Goal: Task Accomplishment & Management: Complete application form

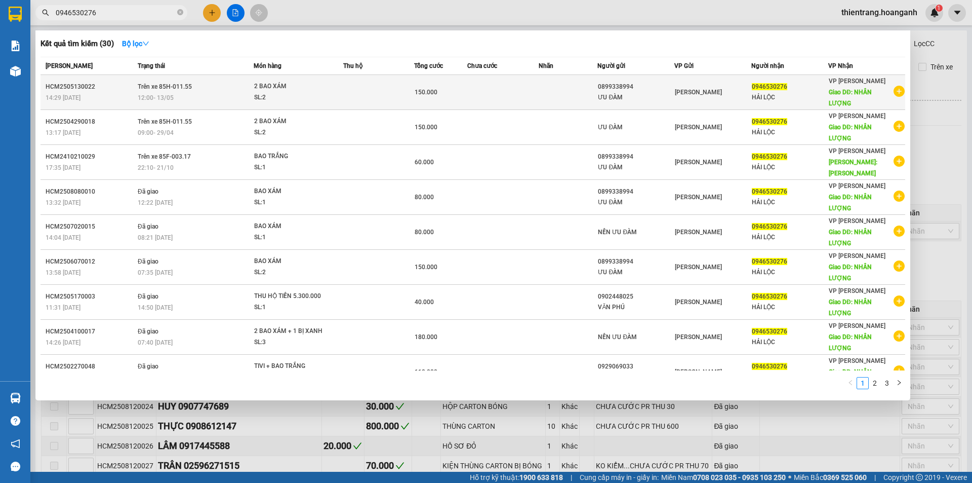
type input "0946530276"
click at [424, 83] on td "150.000" at bounding box center [440, 92] width 53 height 35
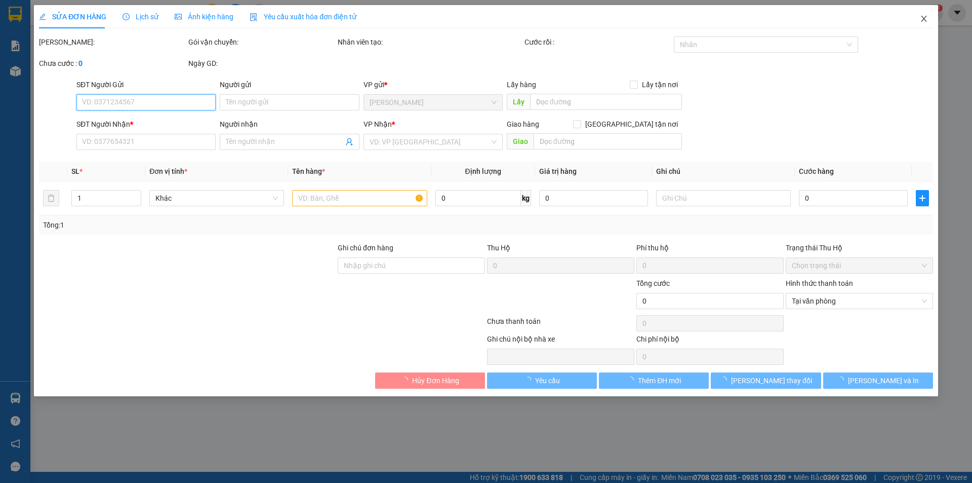
type input "0899338994"
type input "ƯU ĐÀM"
type input "0946530276"
type input "HẢI LỘC"
type input "NHÂN LƯỢNG"
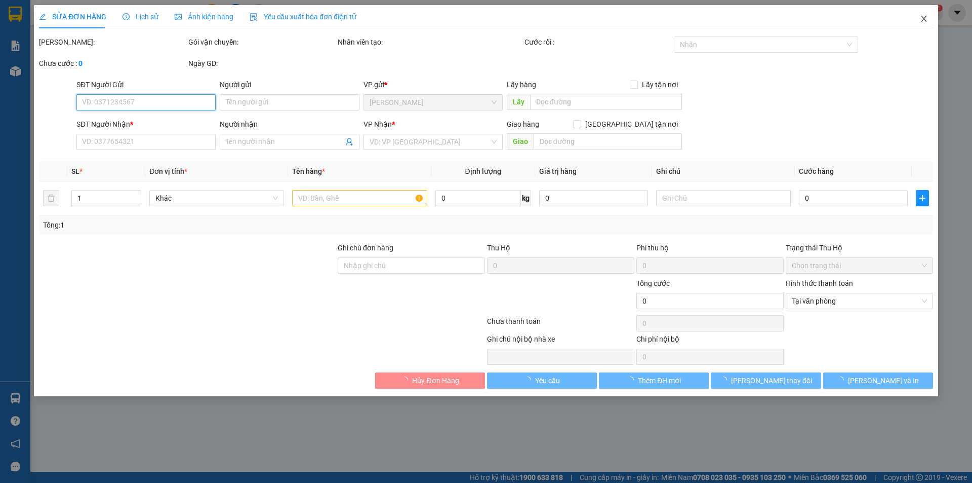
type input "150.000"
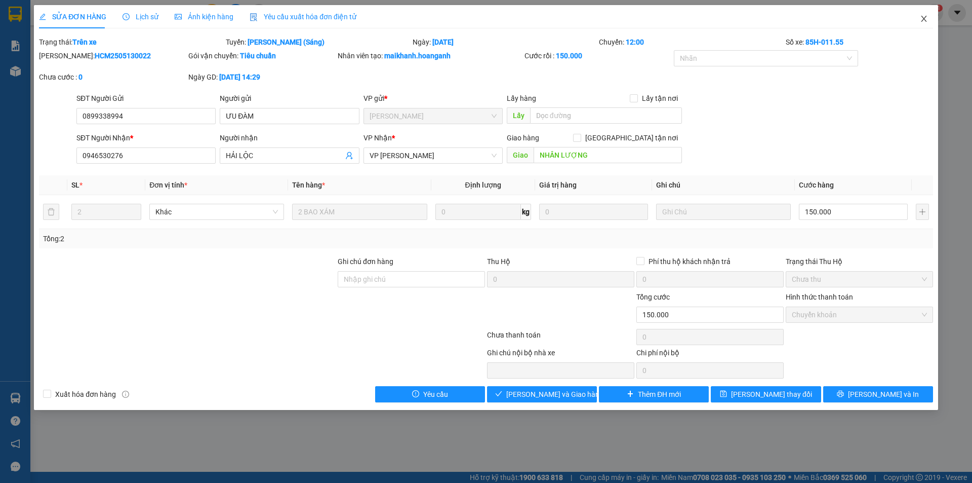
click at [924, 23] on span "Close" at bounding box center [924, 19] width 28 height 28
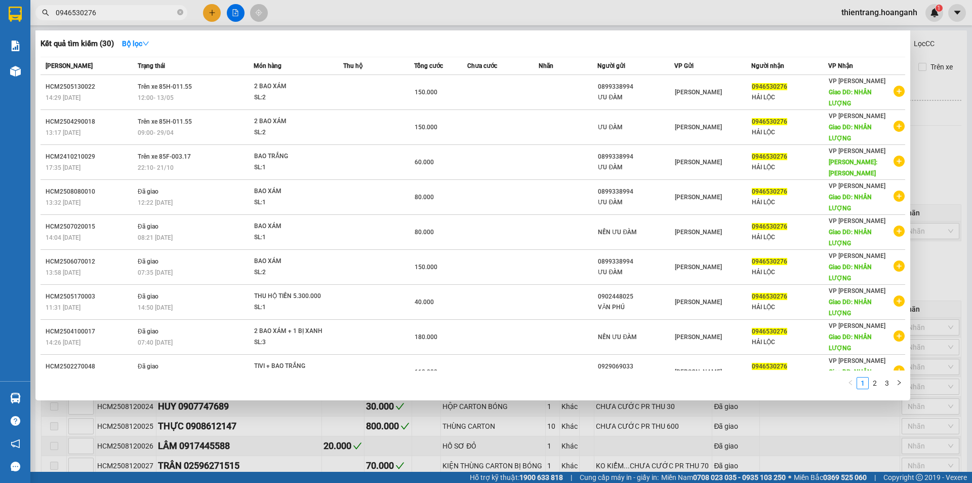
drag, startPoint x: 145, startPoint y: 5, endPoint x: 136, endPoint y: 14, distance: 12.5
click at [143, 7] on span "0946530276" at bounding box center [111, 12] width 152 height 15
click at [136, 14] on input "0946530276" at bounding box center [116, 12] width 120 height 11
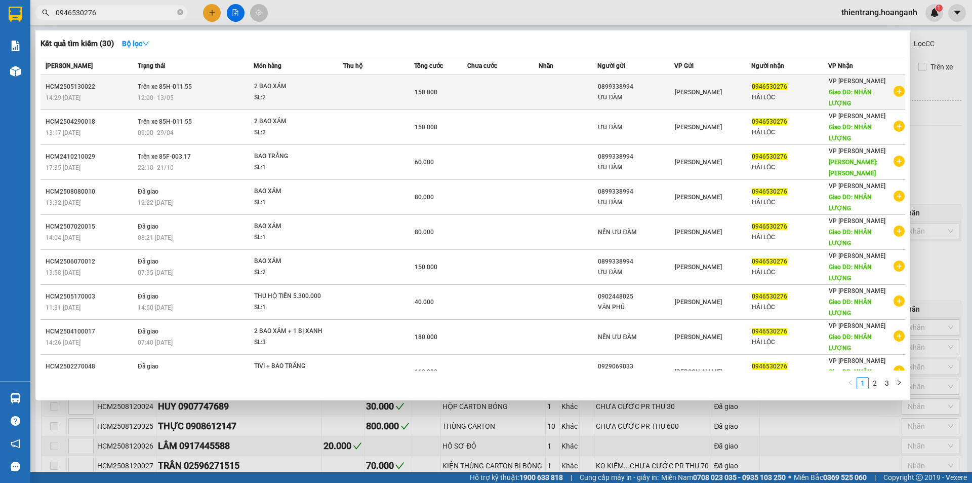
click at [520, 89] on td at bounding box center [502, 92] width 71 height 35
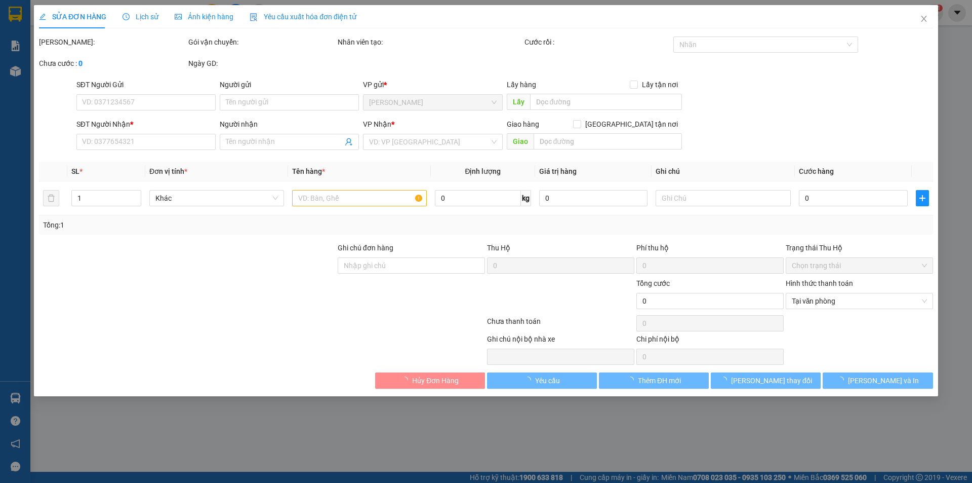
type input "0899338994"
type input "ƯU ĐÀM"
type input "0946530276"
type input "HẢI LỘC"
type input "NHÂN LƯỢNG"
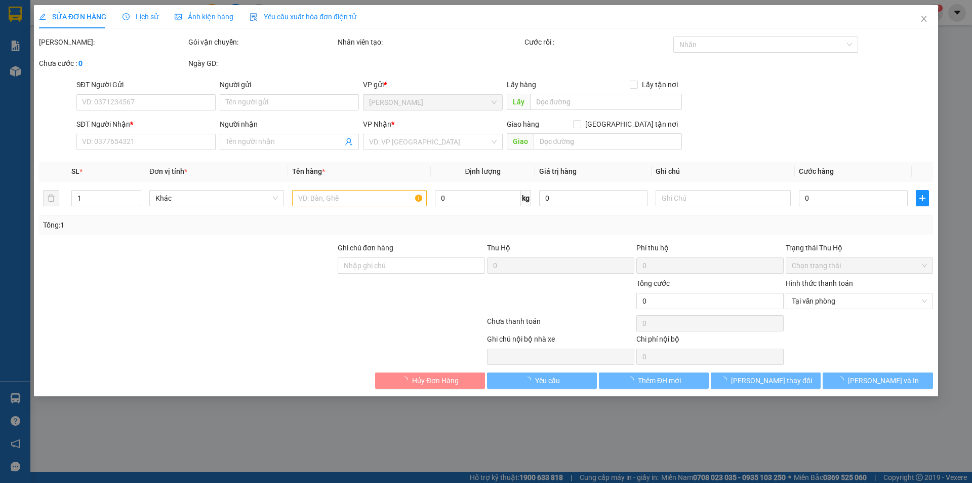
type input "150.000"
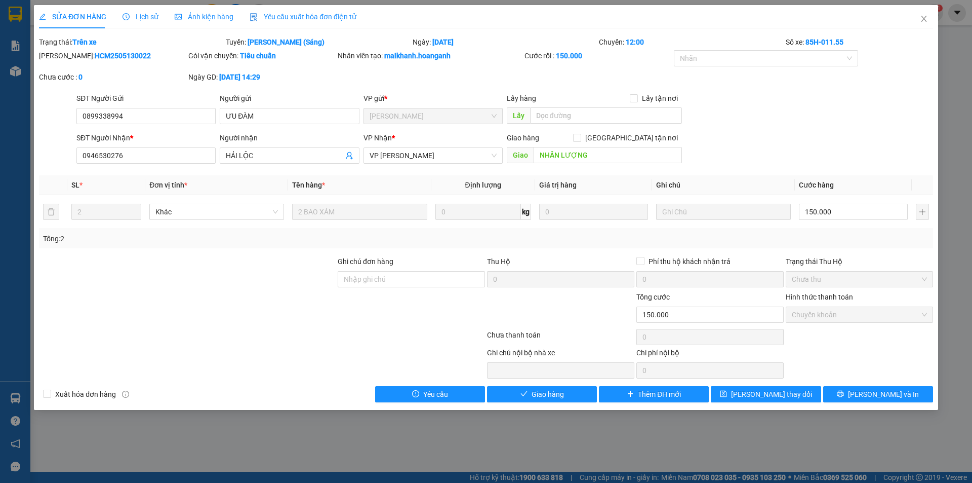
click at [815, 157] on div "SĐT Người Nhận * 0946530276 Người nhận HẢI LỘC VP Nhận * VP [PERSON_NAME] hàng …" at bounding box center [504, 149] width 861 height 35
click at [818, 139] on div "SĐT Người Nhận * 0946530276 Người nhận HẢI LỘC VP Nhận * VP [PERSON_NAME] hàng …" at bounding box center [504, 149] width 861 height 35
click at [918, 23] on span "Close" at bounding box center [924, 19] width 28 height 28
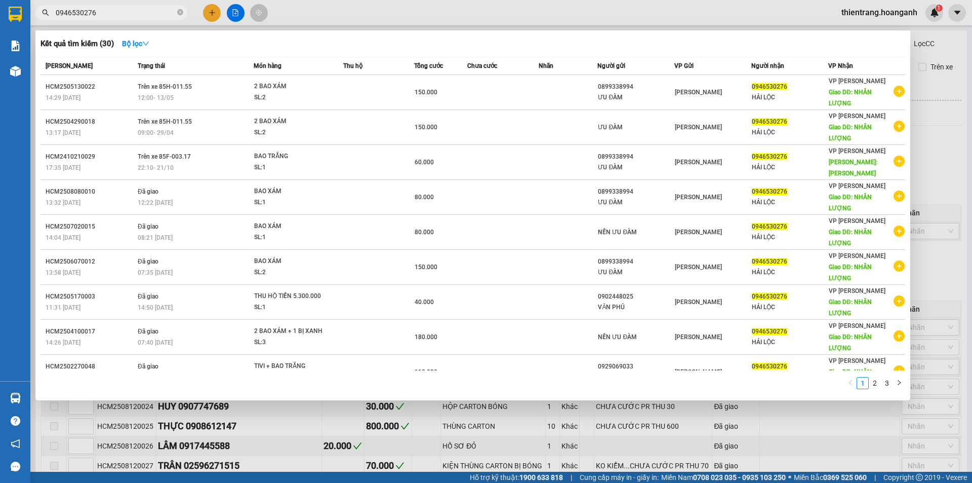
click at [152, 16] on input "0946530276" at bounding box center [116, 12] width 120 height 11
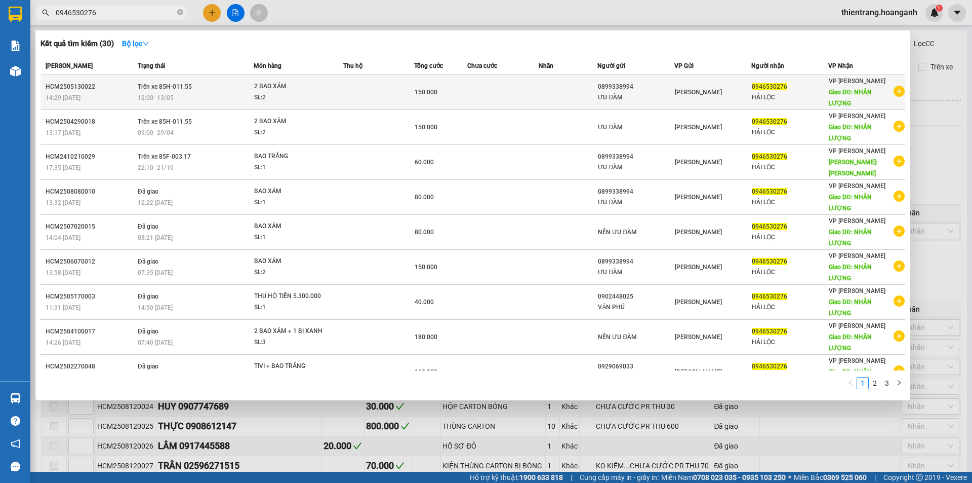
click at [454, 96] on div "150.000" at bounding box center [441, 92] width 52 height 11
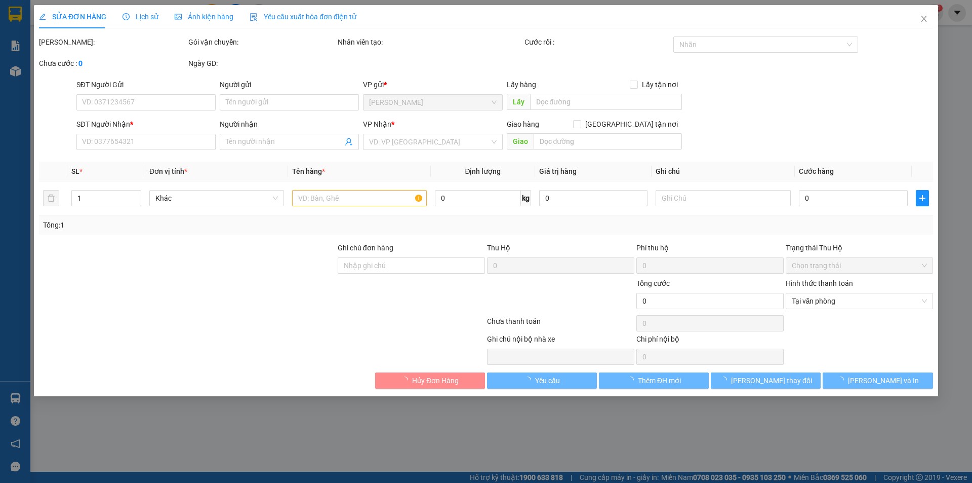
type input "0899338994"
type input "ƯU ĐÀM"
type input "0946530276"
type input "HẢI LỘC"
type input "NHÂN LƯỢNG"
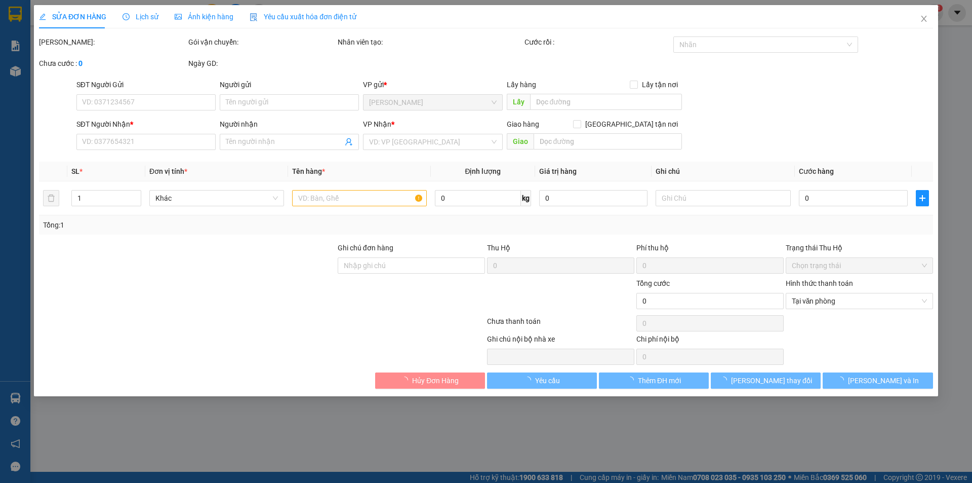
type input "150.000"
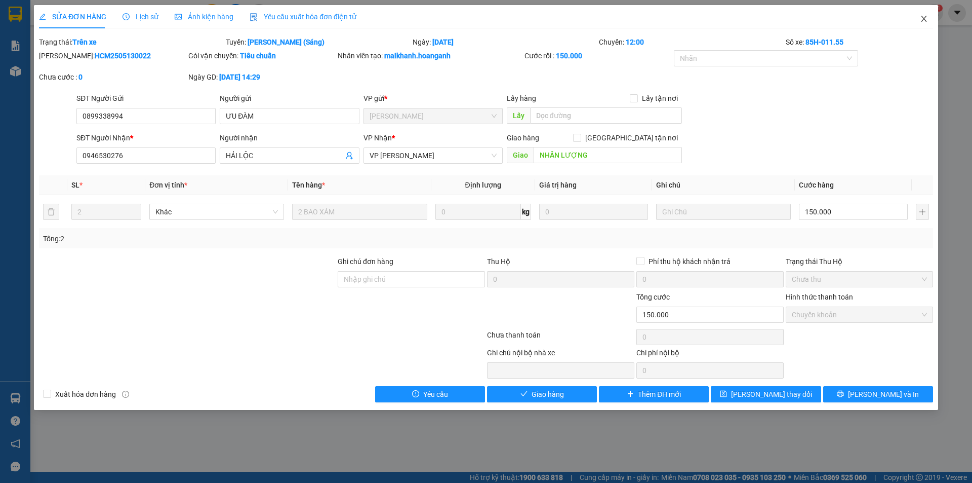
click at [921, 18] on icon "close" at bounding box center [924, 19] width 8 height 8
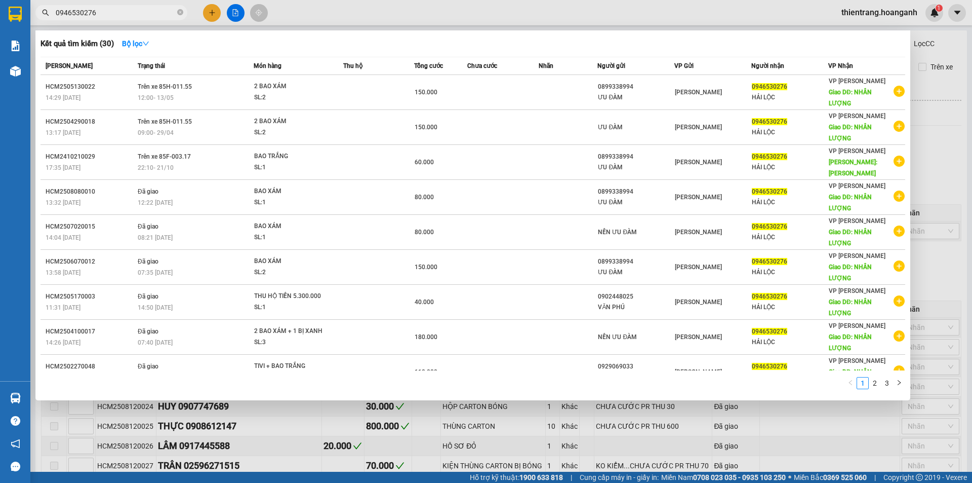
click at [158, 6] on span "0946530276" at bounding box center [111, 12] width 152 height 15
click at [146, 8] on input "0946530276" at bounding box center [116, 12] width 120 height 11
